Goal: Information Seeking & Learning: Learn about a topic

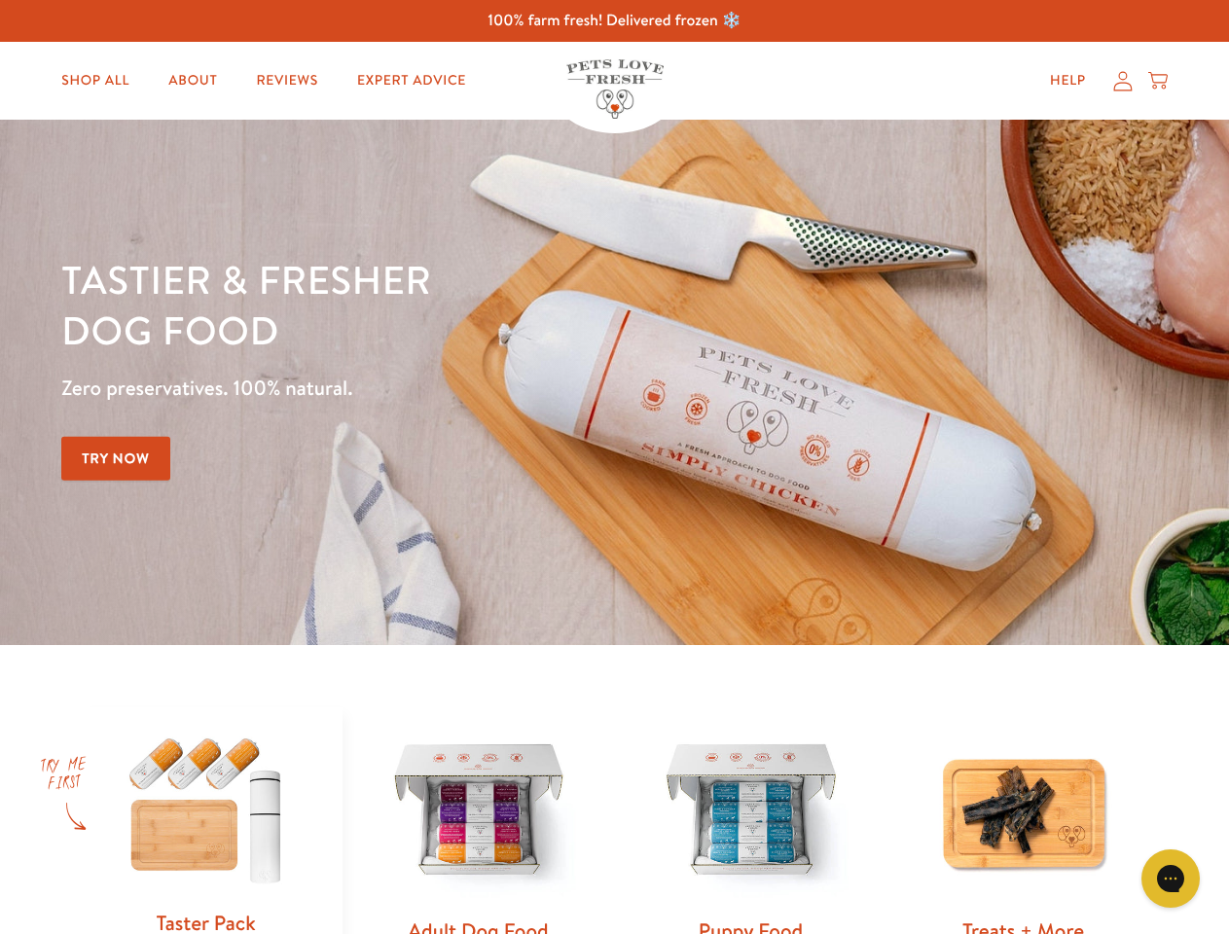
click at [614, 467] on div "Tastier & fresher dog food Zero preservatives. 100% natural. Try Now" at bounding box center [429, 382] width 737 height 257
click at [1170, 878] on icon "Gorgias live chat" at bounding box center [1169, 878] width 18 height 18
